Goal: Task Accomplishment & Management: Use online tool/utility

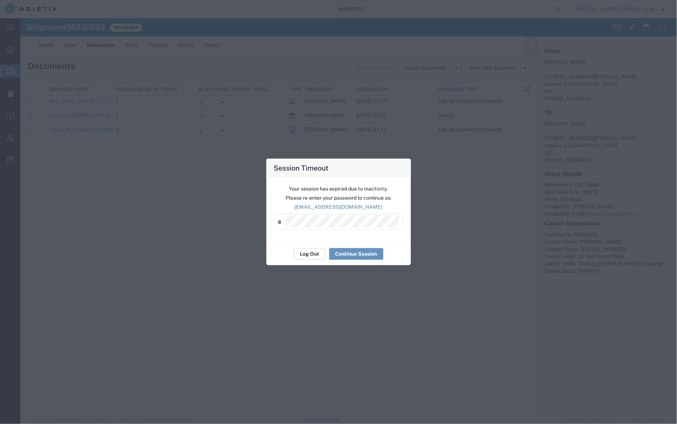
click at [304, 255] on button "Log Out" at bounding box center [310, 254] width 32 height 12
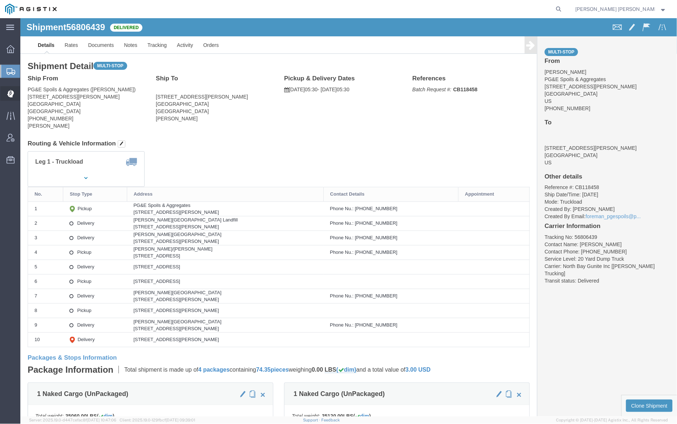
click at [25, 90] on span "Dispatch Manager" at bounding box center [22, 93] width 5 height 15
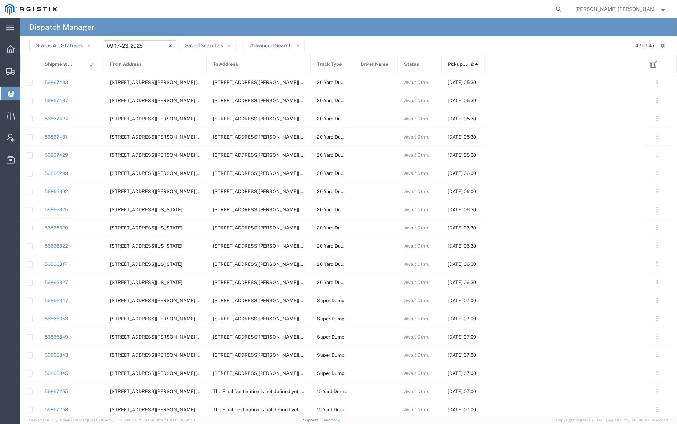
click at [148, 44] on input "09/17/2025 - 09/23/2025" at bounding box center [140, 45] width 73 height 11
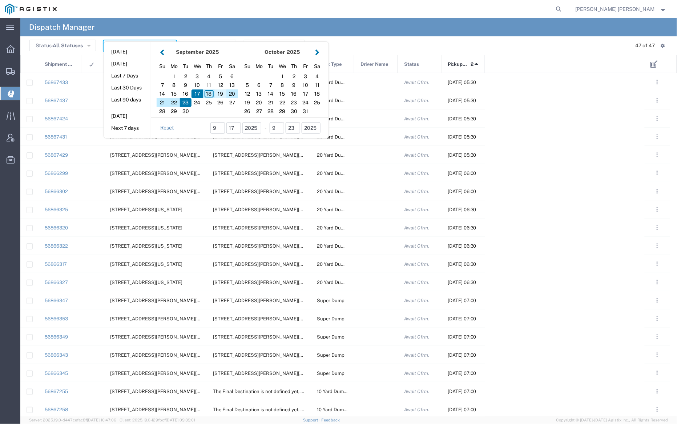
click at [221, 93] on div "19" at bounding box center [221, 93] width 12 height 9
type input "09/19/2025"
type input "09/19/2025 - 09/19/2025"
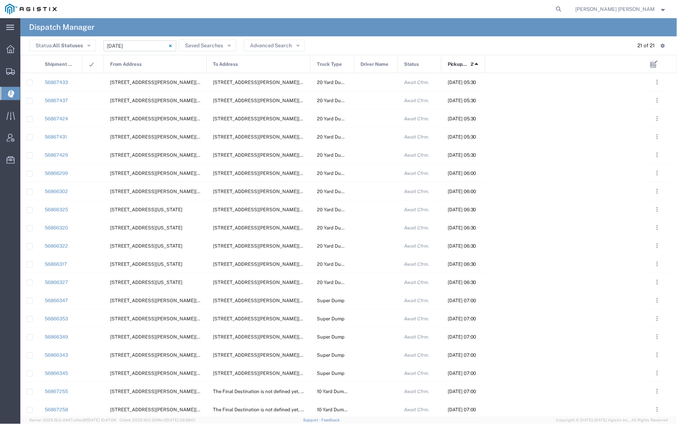
click at [150, 64] on div "From Address" at bounding box center [155, 64] width 103 height 18
